Goal: Communication & Community: Share content

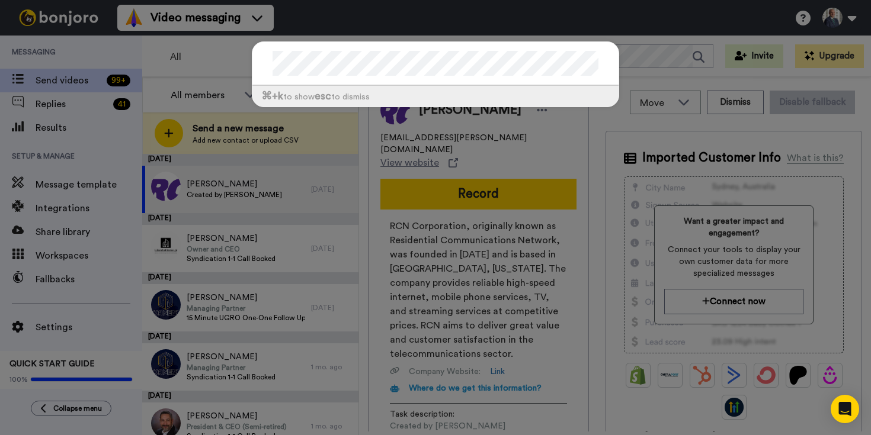
scroll to position [0, 15]
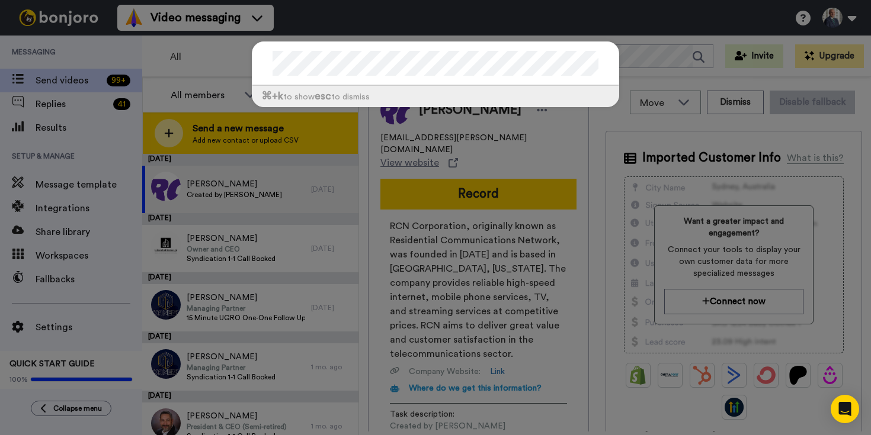
click at [271, 136] on div "⌘ +k to show esc to dismiss" at bounding box center [435, 217] width 871 height 435
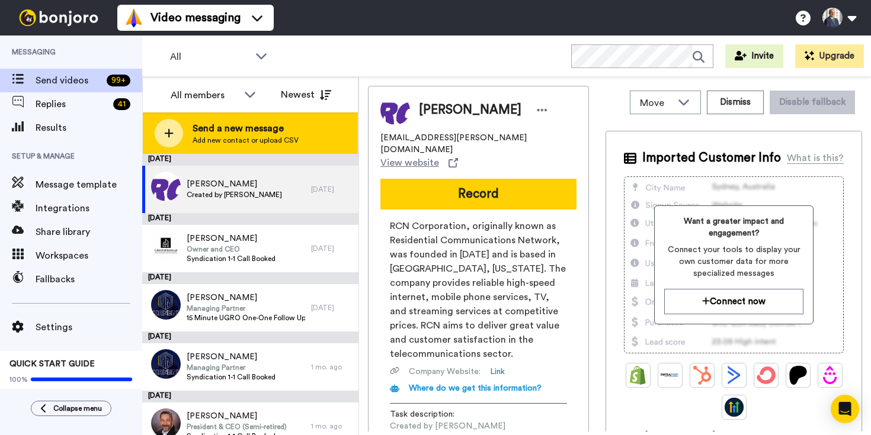
click at [233, 127] on span "Send a new message" at bounding box center [245, 128] width 106 height 14
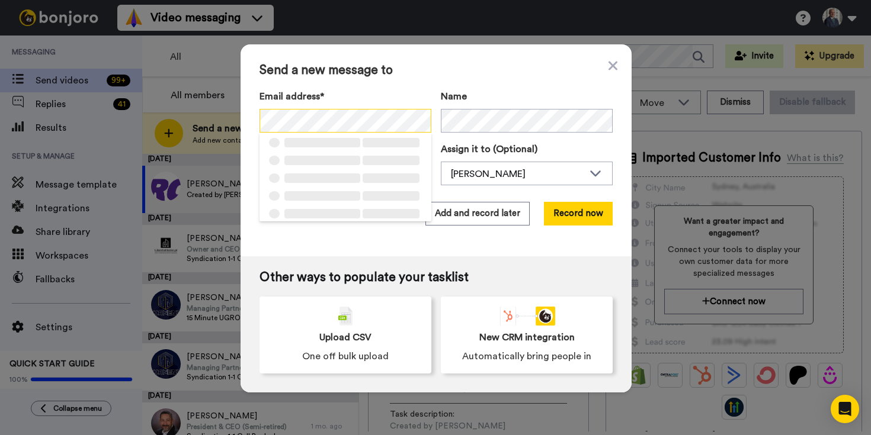
scroll to position [0, 41]
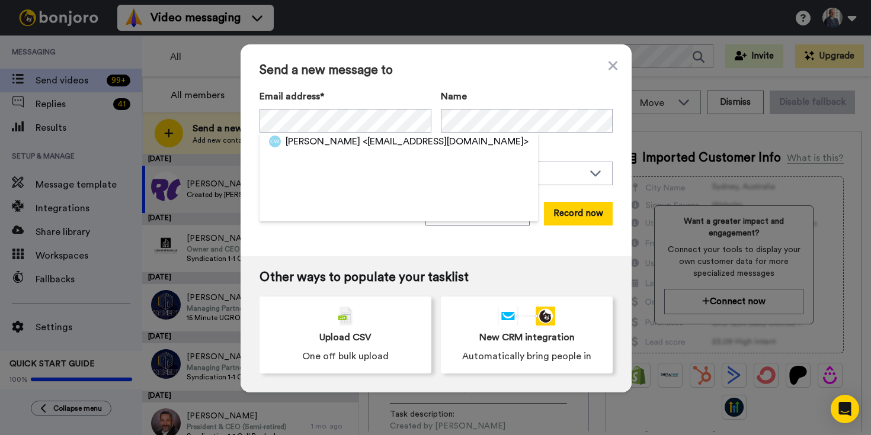
drag, startPoint x: 355, startPoint y: 147, endPoint x: 373, endPoint y: 147, distance: 17.2
click at [362, 147] on span "<[EMAIL_ADDRESS][DOMAIN_NAME]>" at bounding box center [445, 141] width 166 height 14
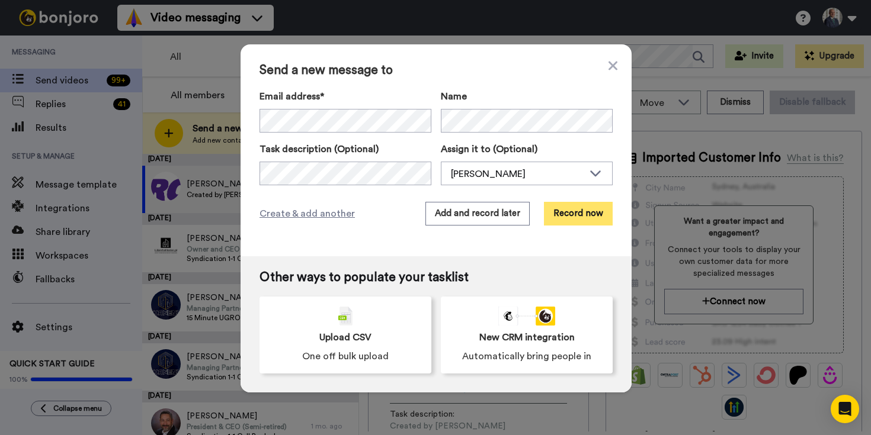
click at [580, 216] on button "Record now" at bounding box center [578, 214] width 69 height 24
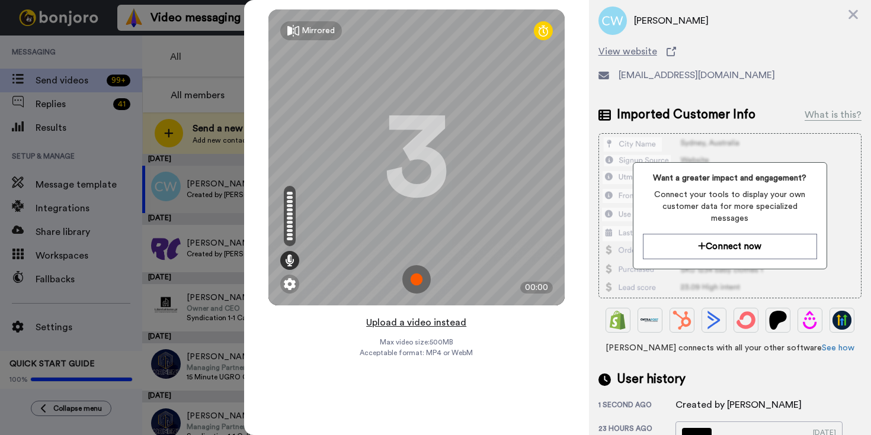
scroll to position [1, 0]
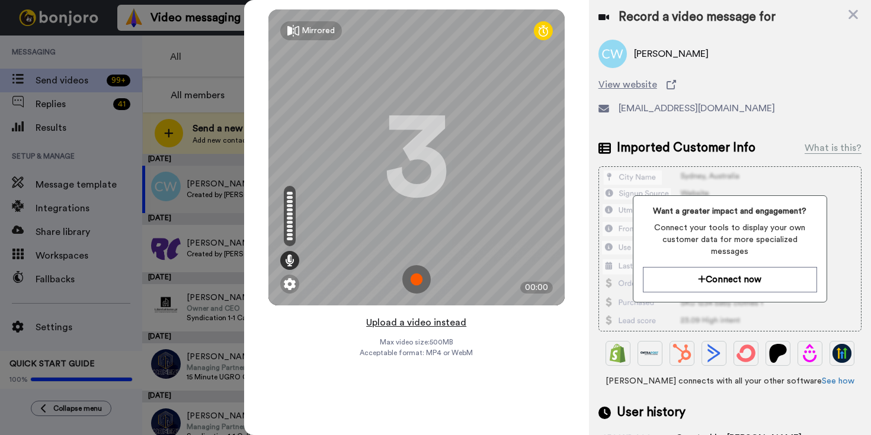
click at [442, 322] on button "Upload a video instead" at bounding box center [415, 322] width 107 height 15
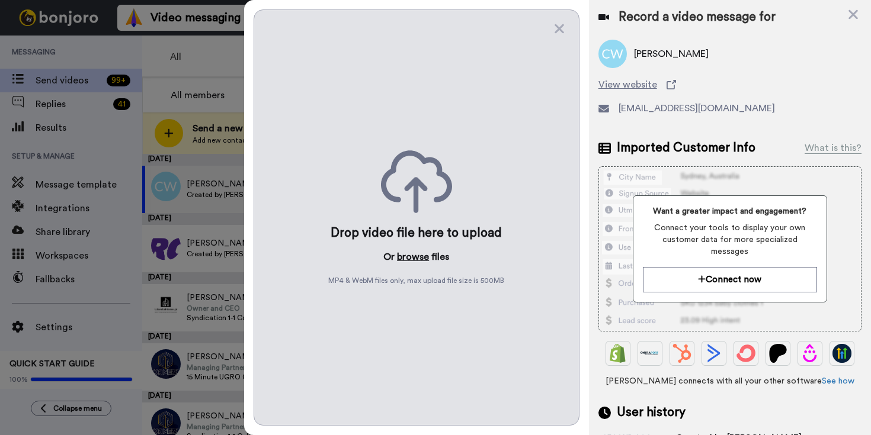
click at [406, 256] on button "browse" at bounding box center [413, 257] width 32 height 14
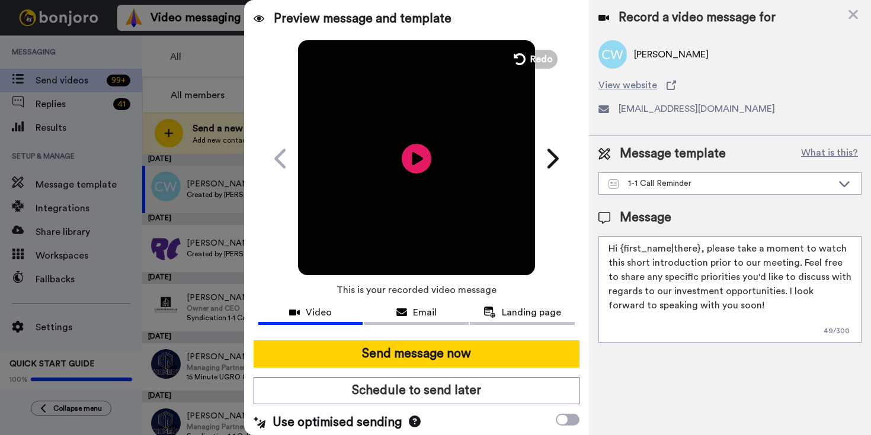
scroll to position [0, 0]
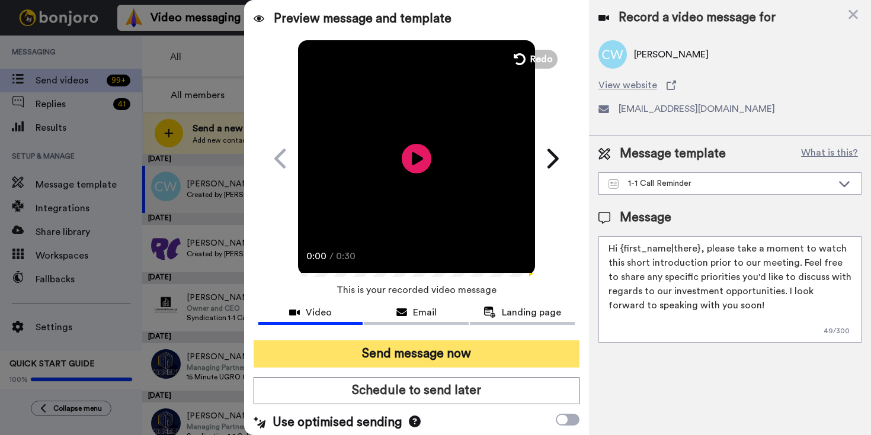
click at [432, 355] on button "Send message now" at bounding box center [416, 354] width 326 height 27
